Goal: Task Accomplishment & Management: Use online tool/utility

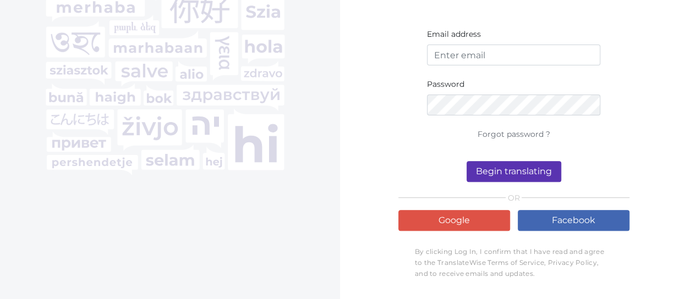
scroll to position [144, 0]
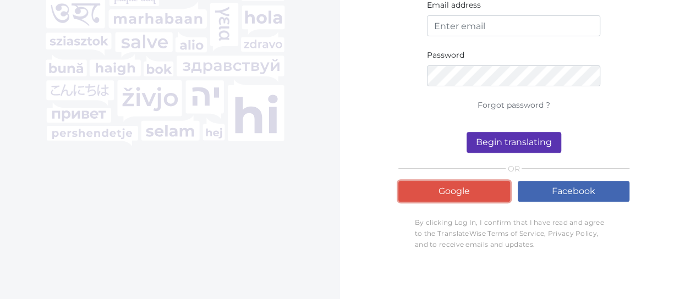
click at [449, 187] on link "Google" at bounding box center [454, 191] width 112 height 21
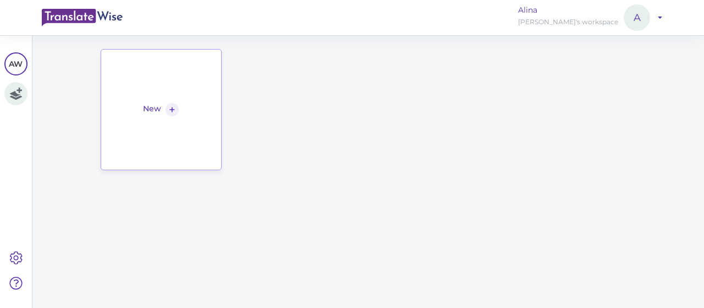
click at [175, 107] on div "+" at bounding box center [172, 109] width 13 height 13
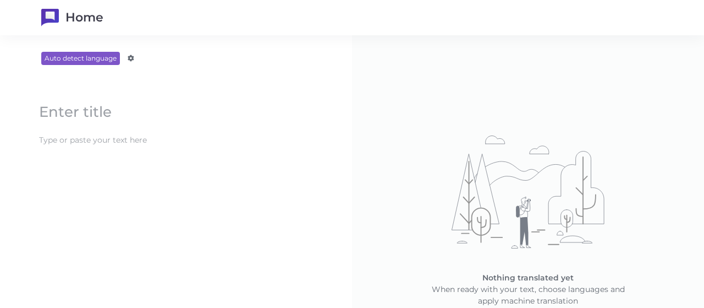
click at [94, 110] on content at bounding box center [176, 111] width 285 height 23
click at [107, 61] on div "Auto detect language Afrikaans Amharic Albanian Arabic Armenian Azerbaijani Bas…" at bounding box center [176, 188] width 308 height 272
